Goal: Information Seeking & Learning: Learn about a topic

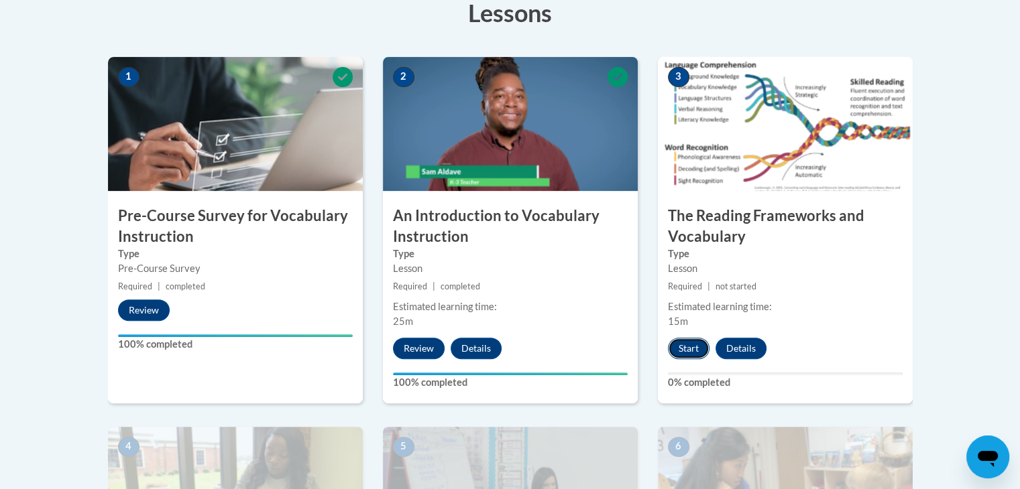
click at [690, 344] on button "Start" at bounding box center [689, 348] width 42 height 21
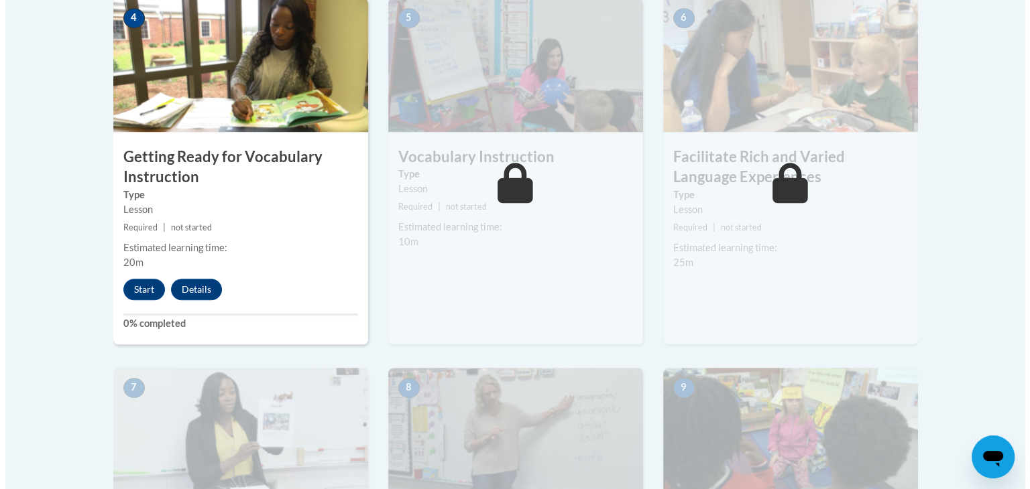
scroll to position [823, 0]
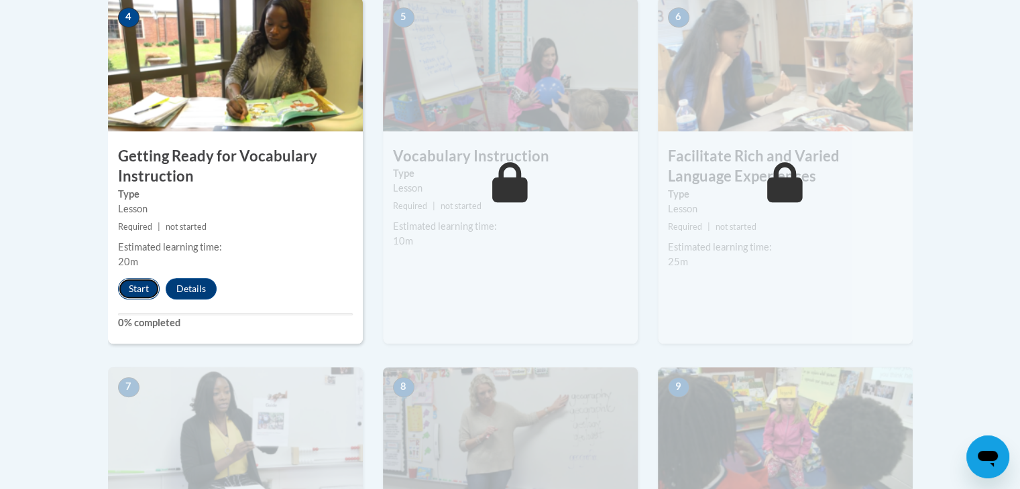
click at [133, 290] on button "Start" at bounding box center [139, 288] width 42 height 21
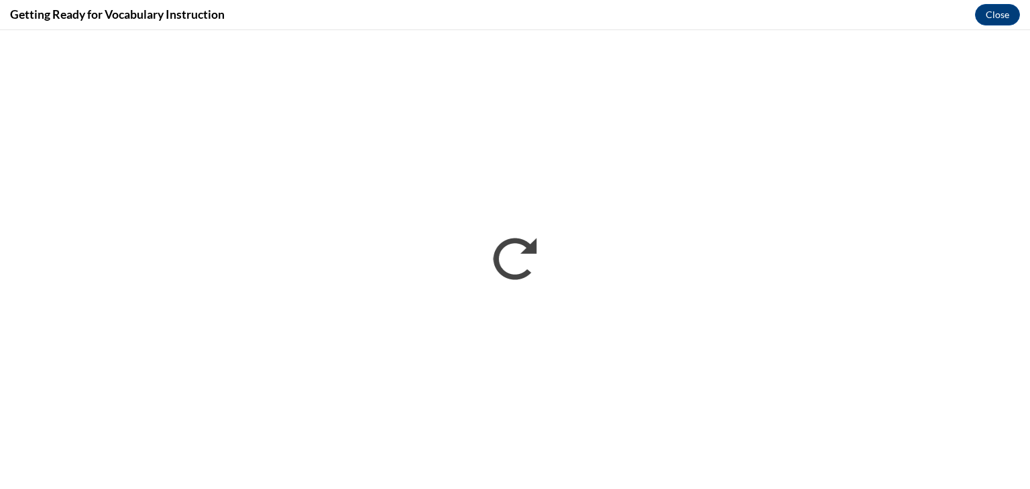
scroll to position [0, 0]
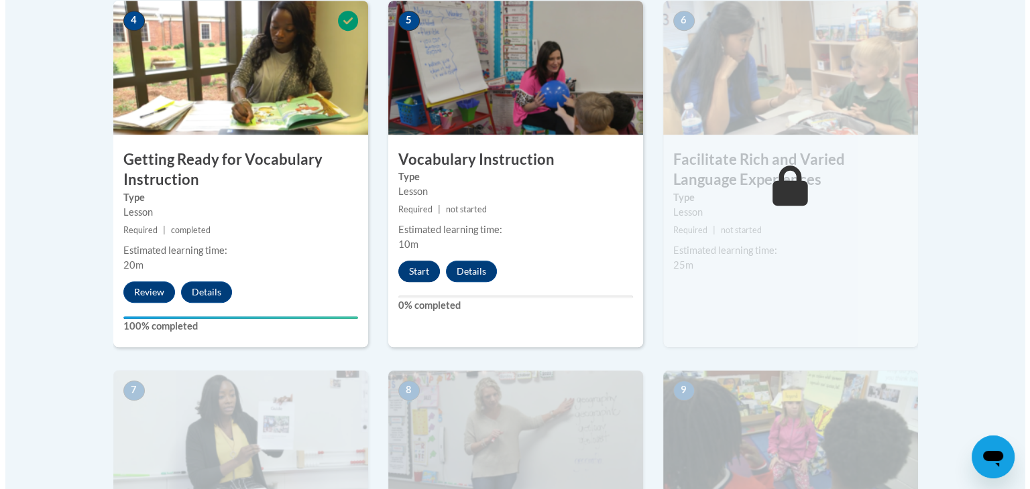
scroll to position [830, 0]
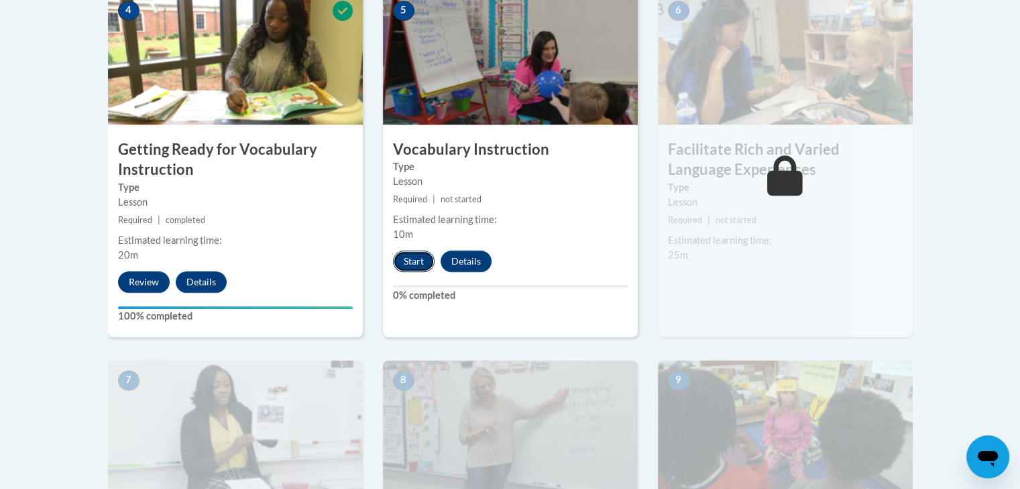
click at [424, 255] on button "Start" at bounding box center [414, 261] width 42 height 21
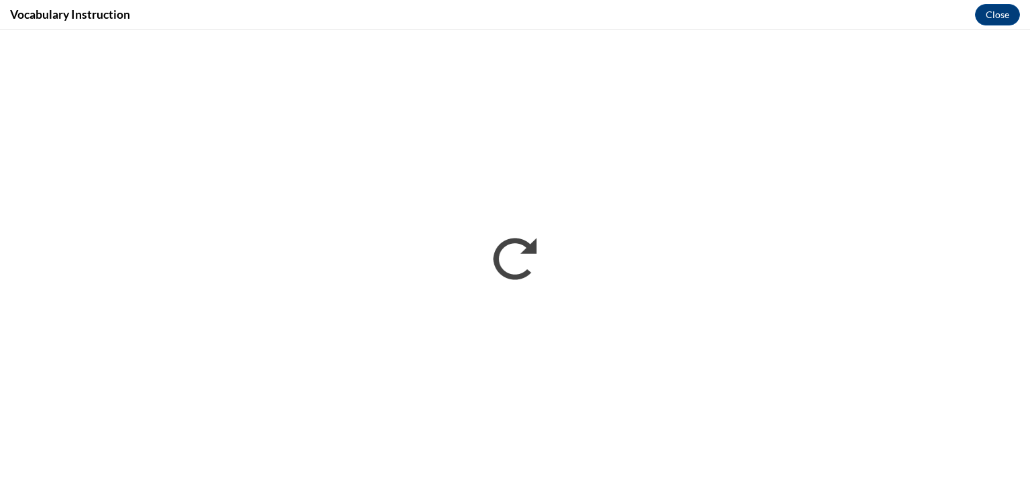
scroll to position [0, 0]
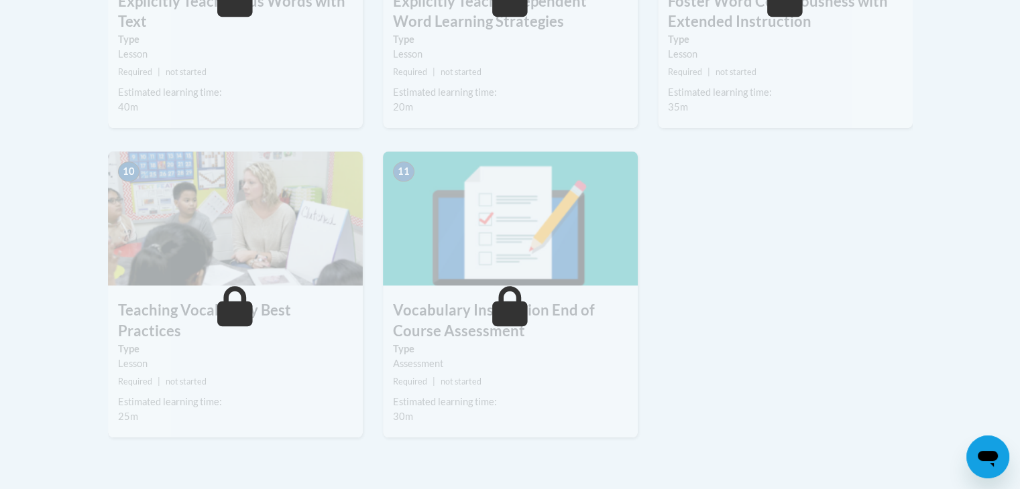
scroll to position [1349, 0]
